Goal: Use online tool/utility

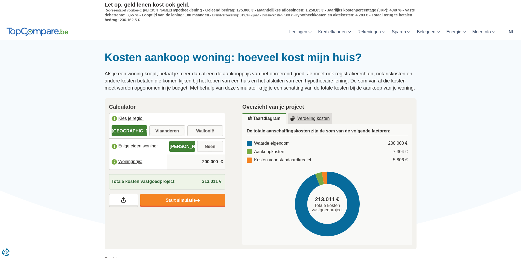
click at [168, 131] on input "Vlaanderen" at bounding box center [167, 132] width 36 height 10
radio input "true"
click at [214, 164] on input "200.000" at bounding box center [196, 162] width 54 height 15
drag, startPoint x: 208, startPoint y: 162, endPoint x: 198, endPoint y: 162, distance: 10.1
click at [198, 162] on input "200.000" at bounding box center [196, 162] width 54 height 15
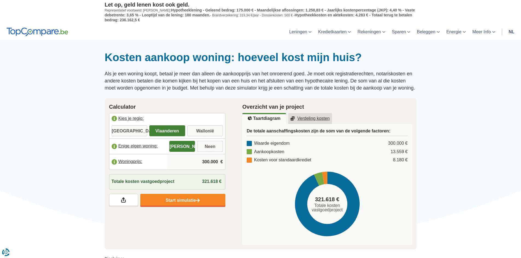
click at [298, 116] on u "Verdeling kosten" at bounding box center [309, 118] width 39 height 4
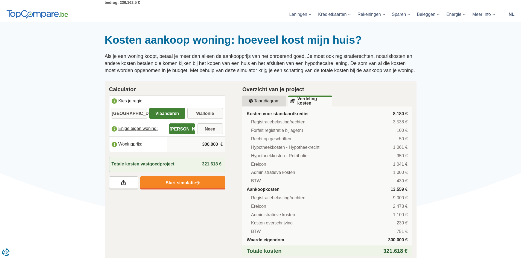
scroll to position [27, 0]
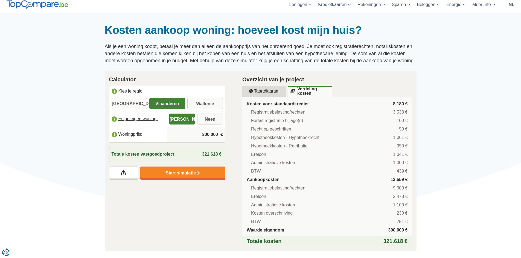
drag, startPoint x: 201, startPoint y: 133, endPoint x: 238, endPoint y: 134, distance: 36.9
click at [237, 134] on div "Calculator [GEOGRAPHIC_DATA] je regio: [GEOGRAPHIC_DATA] [GEOGRAPHIC_DATA] [GEO…" at bounding box center [261, 161] width 320 height 180
type input "298.000"
click at [257, 86] on link "Taartdiagram" at bounding box center [264, 91] width 44 height 11
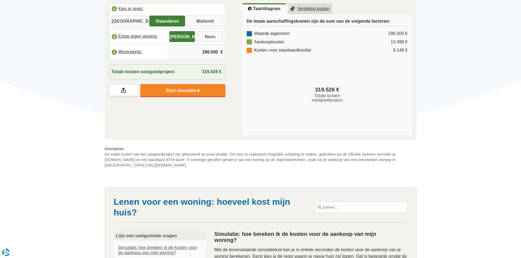
scroll to position [0, 0]
